Goal: Task Accomplishment & Management: Complete application form

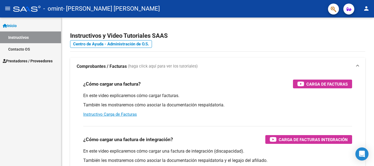
click at [18, 61] on span "Prestadores / Proveedores" at bounding box center [28, 61] width 50 height 6
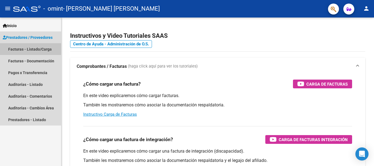
click at [20, 49] on link "Facturas - Listado/Carga" at bounding box center [30, 49] width 61 height 12
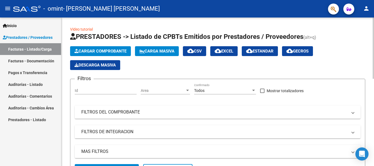
click at [261, 90] on span at bounding box center [262, 91] width 4 height 4
click at [262, 93] on input "Mostrar totalizadores" at bounding box center [262, 93] width 0 height 0
click at [263, 91] on span at bounding box center [262, 91] width 4 height 4
click at [262, 93] on input "Mostrar totalizadores" at bounding box center [262, 93] width 0 height 0
checkbox input "true"
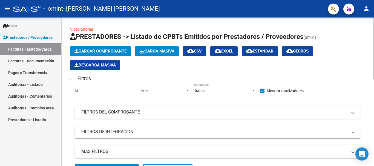
click at [254, 90] on div at bounding box center [253, 90] width 3 height 1
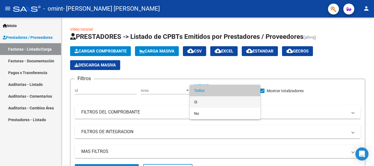
click at [193, 101] on mat-option "Si" at bounding box center [225, 102] width 71 height 12
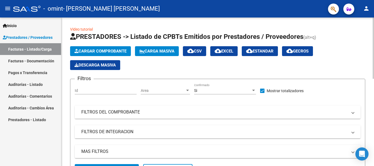
click at [125, 111] on mat-panel-title "FILTROS DEL COMPROBANTE" at bounding box center [214, 112] width 266 height 6
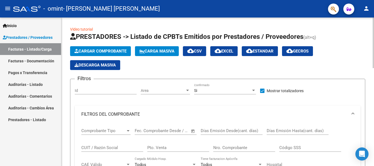
click at [100, 115] on mat-panel-title "FILTROS DEL COMPROBANTE" at bounding box center [214, 114] width 266 height 6
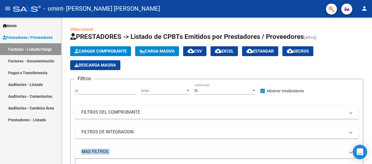
drag, startPoint x: 363, startPoint y: 131, endPoint x: 362, endPoint y: 159, distance: 28.0
click at [362, 159] on body "menu - omint - [PERSON_NAME] [PERSON_NAME] person Inicio Instructivos Contacto …" at bounding box center [186, 82] width 372 height 164
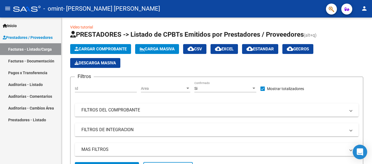
click at [360, 153] on icon "Open Intercom Messenger" at bounding box center [359, 151] width 6 height 7
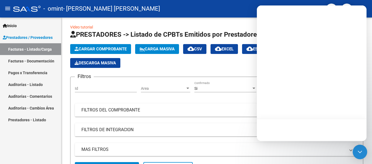
click at [360, 153] on icon "Open Intercom Messenger" at bounding box center [359, 151] width 7 height 7
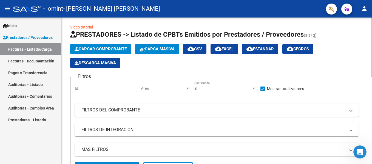
scroll to position [0, 0]
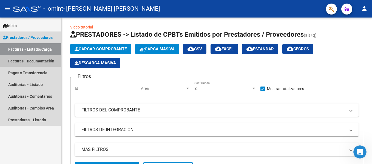
click at [13, 58] on link "Facturas - Documentación" at bounding box center [30, 61] width 61 height 12
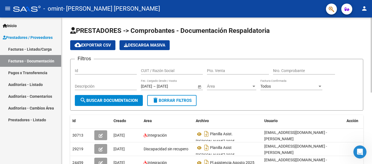
click at [363, 133] on div "PRESTADORES -> Comprobantes - Documentación Respaldatoria cloud_download Export…" at bounding box center [216, 158] width 310 height 281
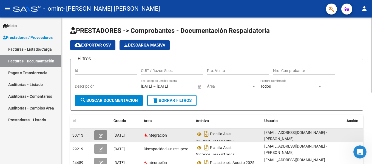
click at [100, 136] on icon "button" at bounding box center [101, 136] width 4 height 4
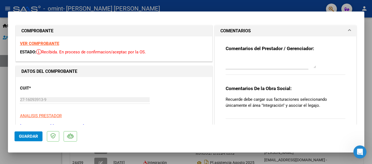
click at [80, 135] on mat-dialog-actions "Guardar" at bounding box center [186, 136] width 343 height 22
click at [318, 66] on div "Comentarios del Prestador / Gerenciador:" at bounding box center [285, 62] width 120 height 35
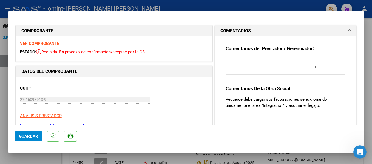
click at [312, 67] on textarea at bounding box center [270, 62] width 90 height 11
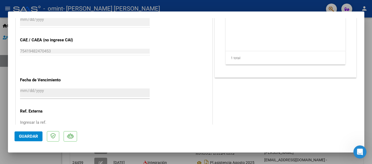
scroll to position [363, 0]
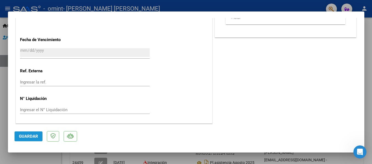
click at [32, 138] on span "Guardar" at bounding box center [28, 136] width 19 height 5
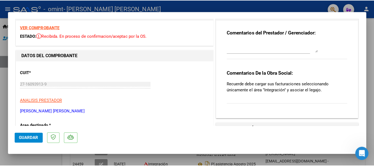
scroll to position [0, 0]
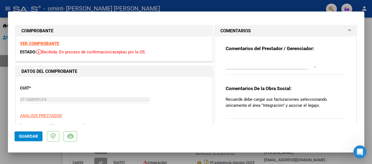
click at [10, 5] on div at bounding box center [186, 82] width 372 height 164
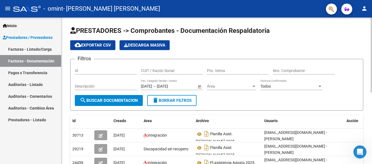
click at [363, 116] on div "PRESTADORES -> Comprobantes - Documentación Respaldatoria cloud_download Export…" at bounding box center [216, 158] width 310 height 281
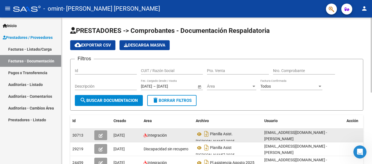
click at [77, 135] on span "30713" at bounding box center [77, 135] width 11 height 4
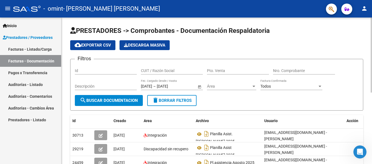
click at [363, 89] on div "PRESTADORES -> Comprobantes - Documentación Respaldatoria cloud_download Export…" at bounding box center [216, 158] width 310 height 281
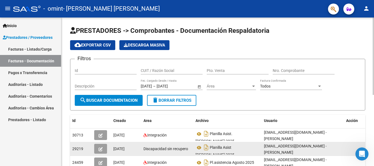
click at [103, 147] on button "button" at bounding box center [100, 149] width 13 height 10
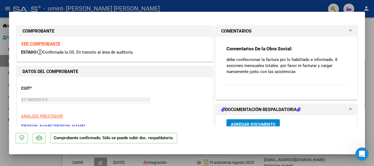
click at [0, 13] on div at bounding box center [187, 83] width 374 height 166
type input "$ 0,00"
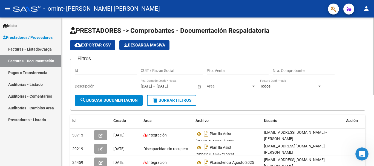
drag, startPoint x: 365, startPoint y: 133, endPoint x: 355, endPoint y: 121, distance: 15.4
click at [355, 121] on span "Acción" at bounding box center [352, 121] width 12 height 4
click at [361, 153] on icon "Abrir Intercom Messenger" at bounding box center [361, 153] width 9 height 9
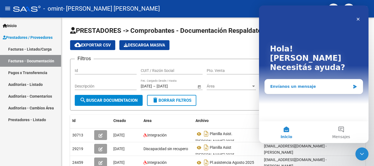
click at [294, 84] on div "Envíanos un mensaje" at bounding box center [310, 87] width 80 height 6
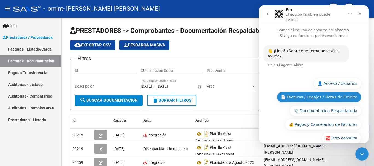
click at [299, 92] on button "📄 Facturas / Legajos / Notas de Crédito" at bounding box center [319, 97] width 85 height 11
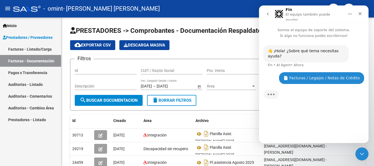
click at [271, 94] on div "Escribiendo" at bounding box center [313, 97] width 101 height 21
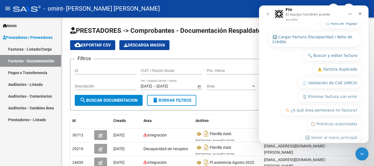
scroll to position [105, 0]
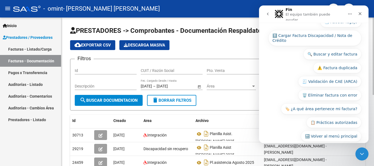
click at [247, 106] on form "Filtros Id CUIT / Razón Social Pto. Venta Nro. Comprobante Descripción [DATE] […" at bounding box center [217, 85] width 295 height 52
click at [360, 12] on icon "Cerrar" at bounding box center [360, 14] width 4 height 4
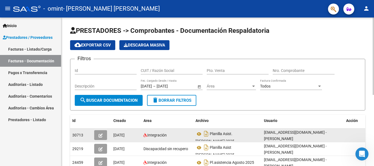
drag, startPoint x: 359, startPoint y: 137, endPoint x: 346, endPoint y: 141, distance: 14.0
click at [346, 141] on datatable-body-cell at bounding box center [357, 135] width 27 height 13
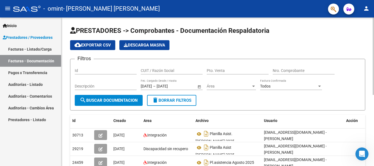
drag, startPoint x: 346, startPoint y: 141, endPoint x: 374, endPoint y: 131, distance: 30.0
click at [374, 131] on div "PRESTADORES -> Comprobantes - Documentación Respaldatoria cloud_download Export…" at bounding box center [218, 158] width 314 height 281
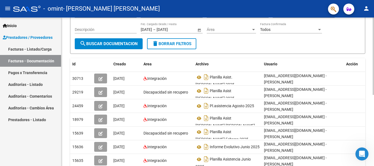
scroll to position [59, 0]
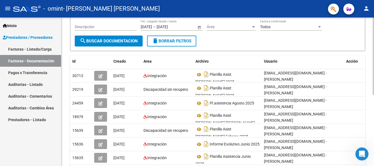
click at [372, 122] on div "PRESTADORES -> Comprobantes - Documentación Respaldatoria cloud_download Export…" at bounding box center [218, 98] width 314 height 281
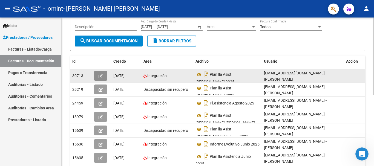
click at [99, 74] on icon "button" at bounding box center [101, 76] width 4 height 4
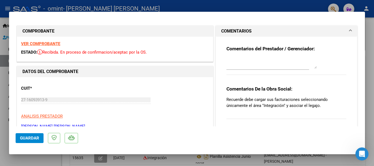
click at [0, 56] on div at bounding box center [187, 83] width 374 height 166
type input "$ 0,00"
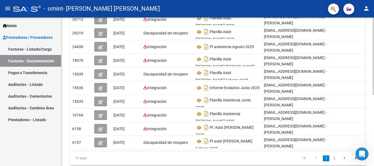
scroll to position [137, 0]
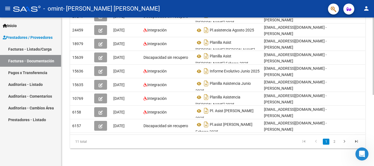
click at [374, 119] on div at bounding box center [373, 127] width 1 height 77
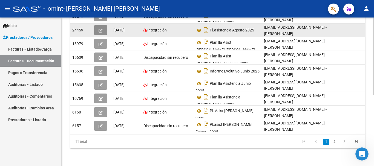
click at [99, 28] on icon "button" at bounding box center [101, 30] width 4 height 4
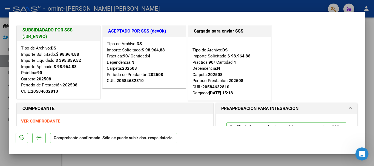
click at [374, 63] on div at bounding box center [187, 83] width 374 height 166
type input "$ 0,00"
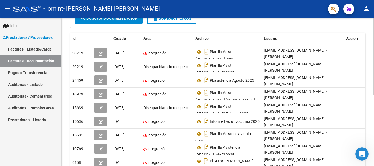
scroll to position [47, 0]
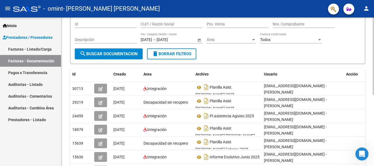
click at [373, 53] on div at bounding box center [373, 80] width 1 height 77
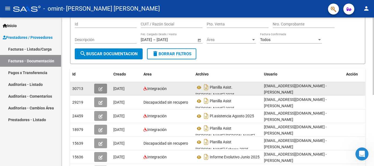
click at [101, 88] on icon "button" at bounding box center [101, 89] width 4 height 4
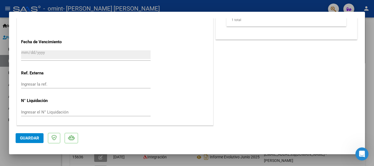
scroll to position [362, 0]
